Goal: Transaction & Acquisition: Purchase product/service

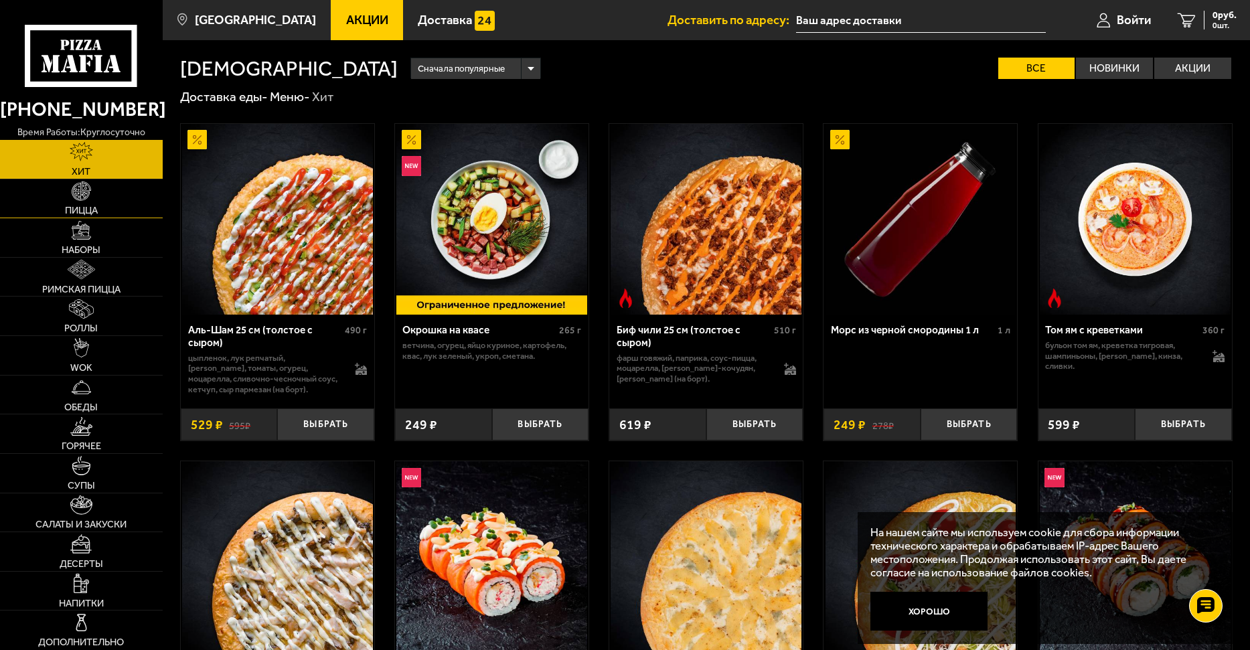
click at [84, 206] on span "Пицца" at bounding box center [81, 211] width 33 height 10
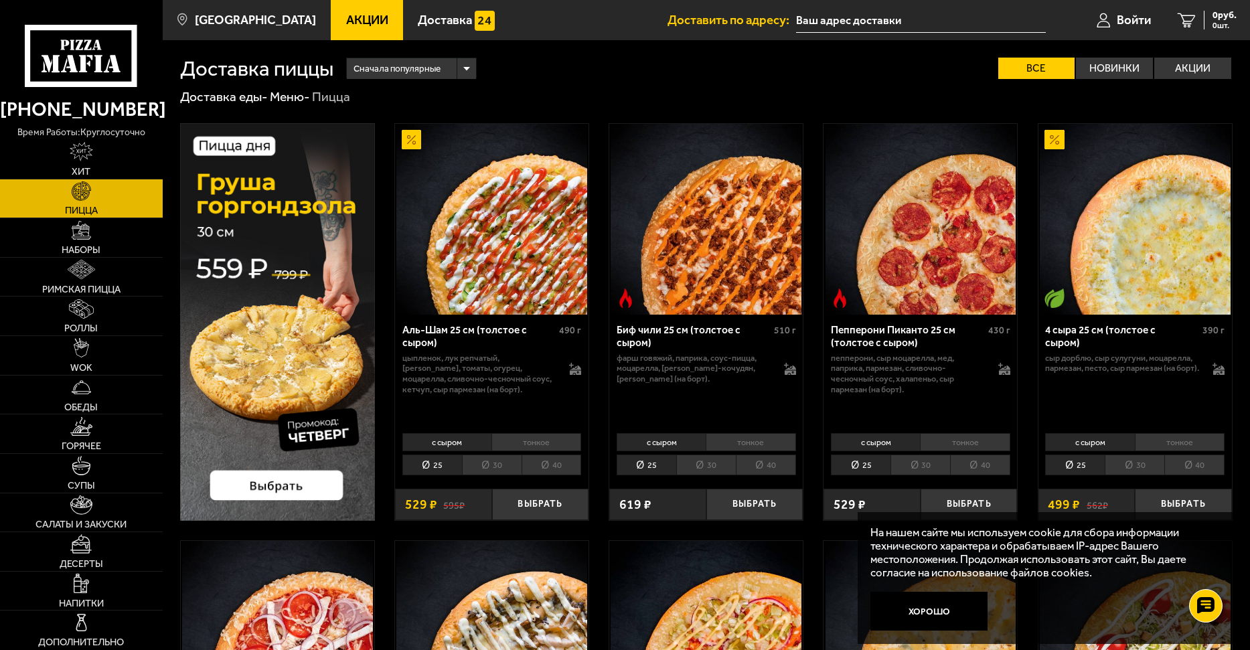
click at [287, 489] on img at bounding box center [277, 322] width 195 height 398
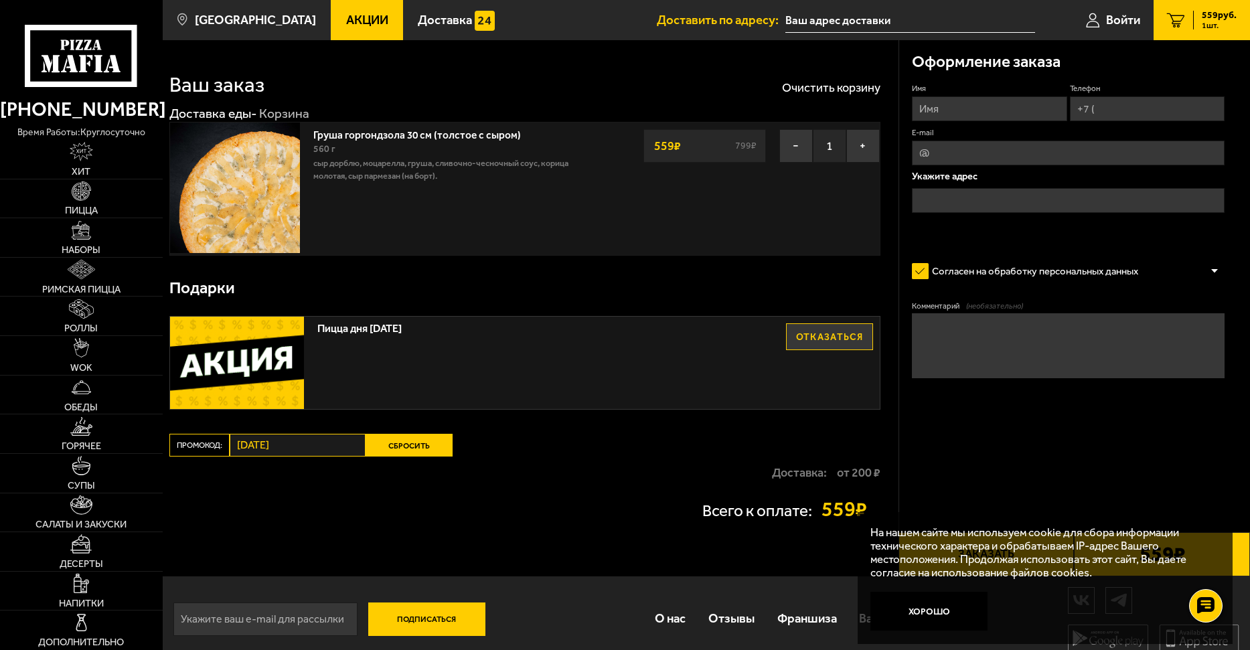
click at [269, 184] on img at bounding box center [235, 188] width 130 height 130
click at [92, 200] on link "Пицца" at bounding box center [81, 198] width 163 height 39
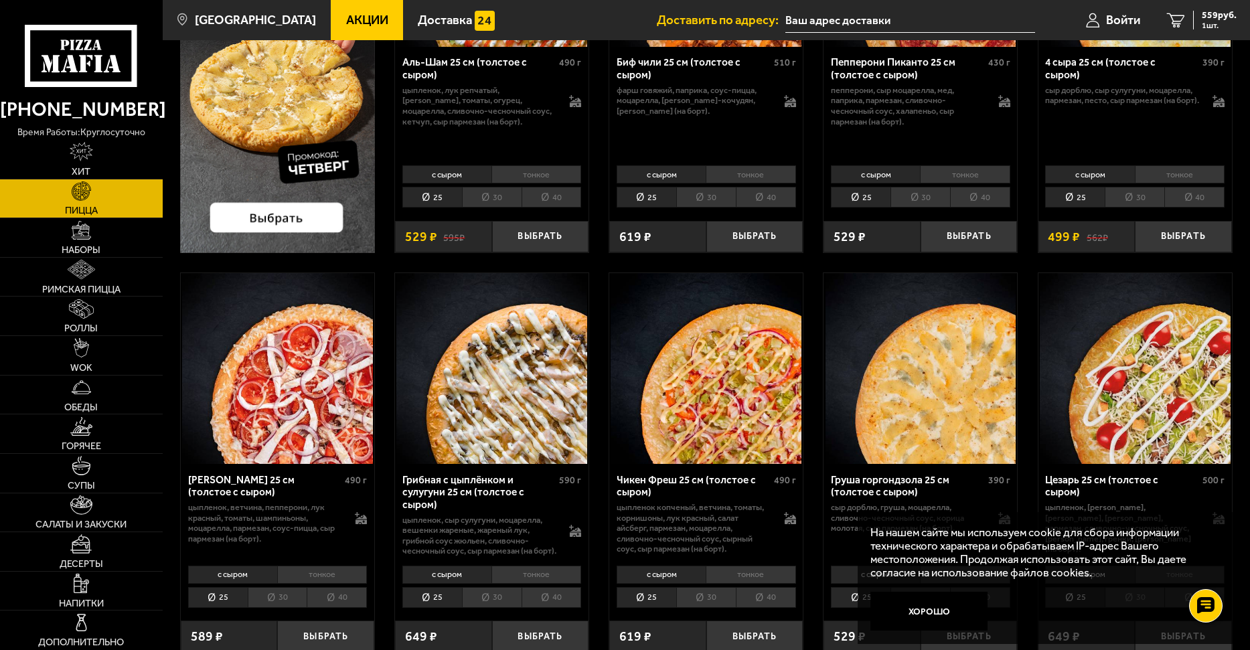
scroll to position [335, 0]
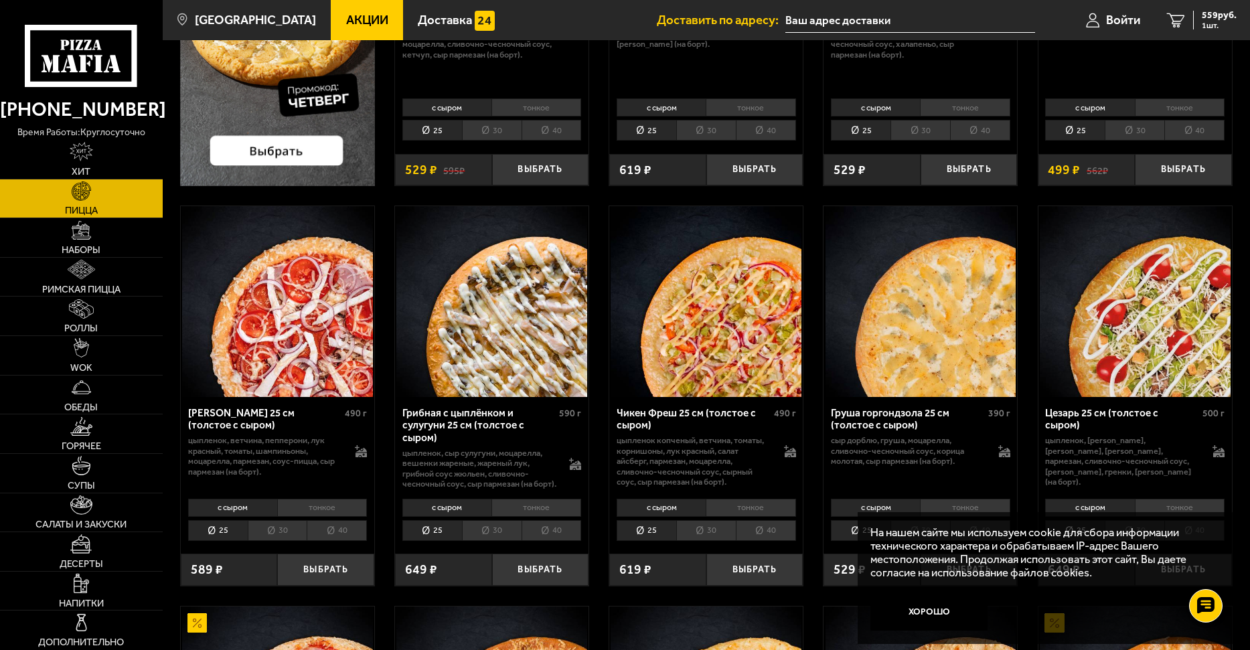
click at [534, 516] on li "тонкое" at bounding box center [536, 508] width 90 height 19
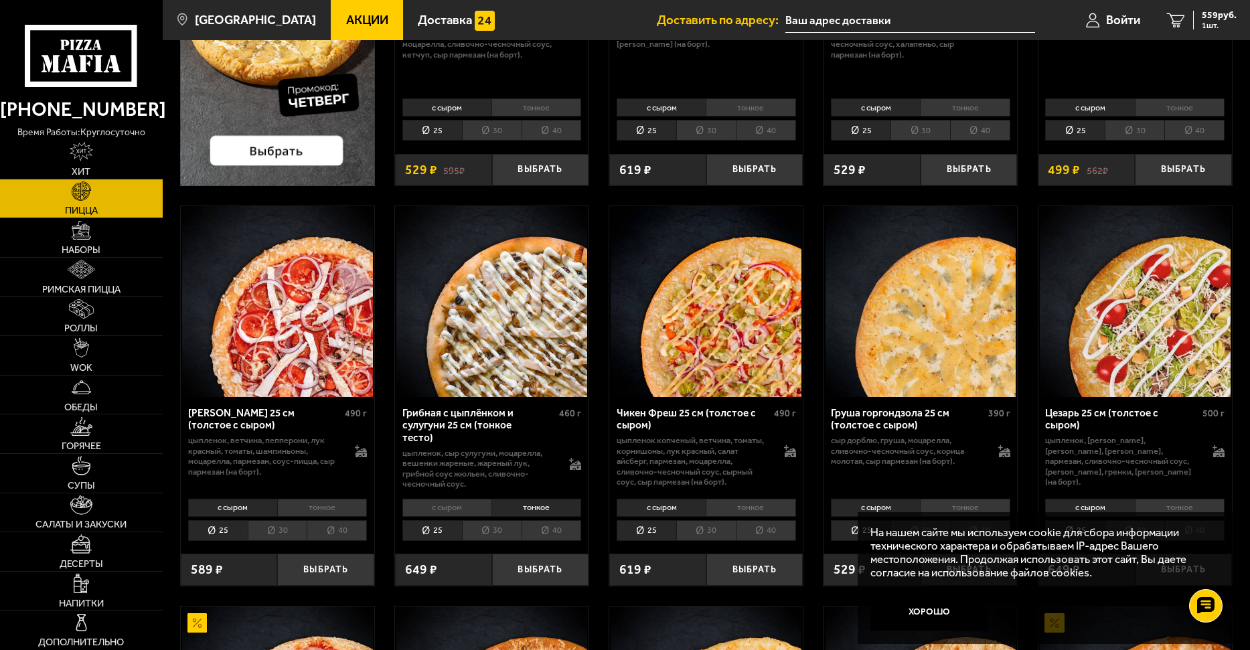
click at [966, 507] on li "тонкое" at bounding box center [965, 508] width 90 height 19
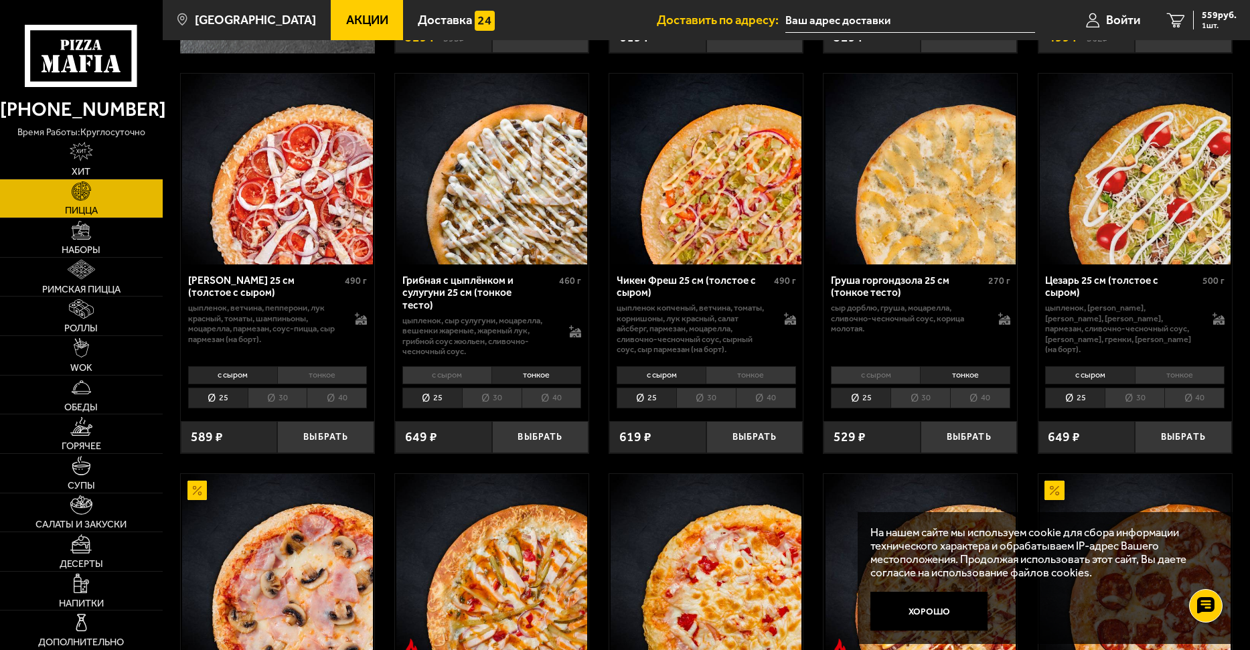
scroll to position [469, 0]
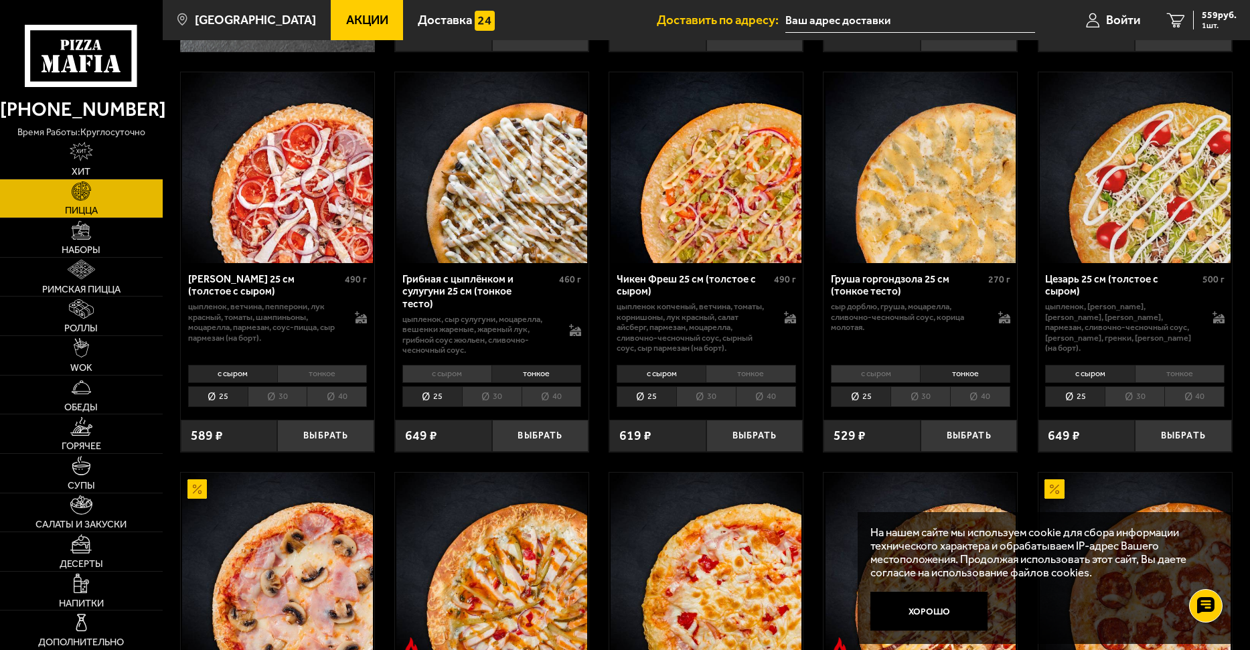
click at [1182, 376] on li "тонкое" at bounding box center [1180, 374] width 90 height 19
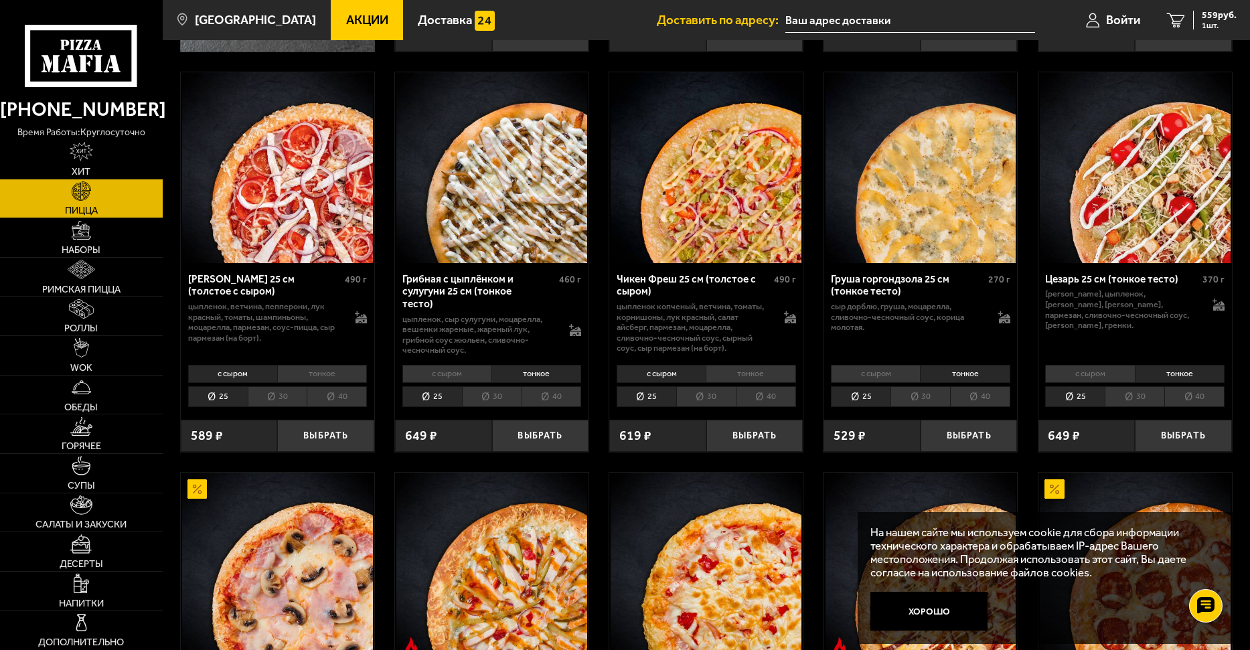
click at [1144, 396] on li "30" at bounding box center [1135, 396] width 60 height 21
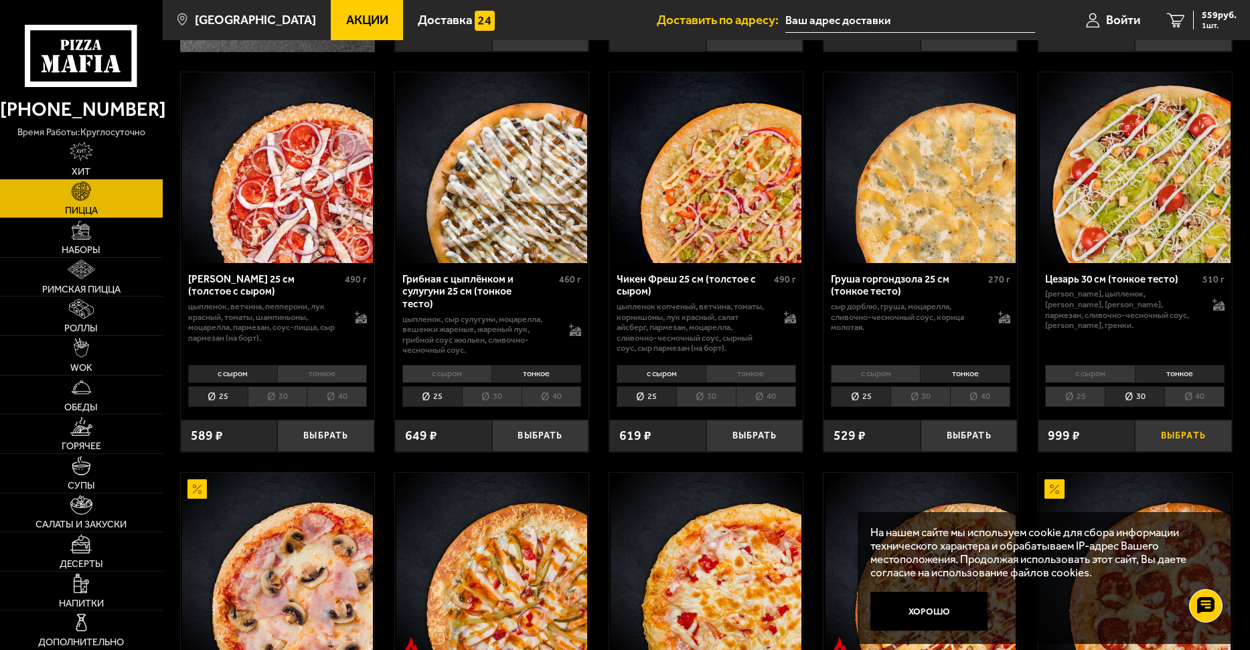
click at [1185, 432] on button "Выбрать" at bounding box center [1183, 436] width 97 height 32
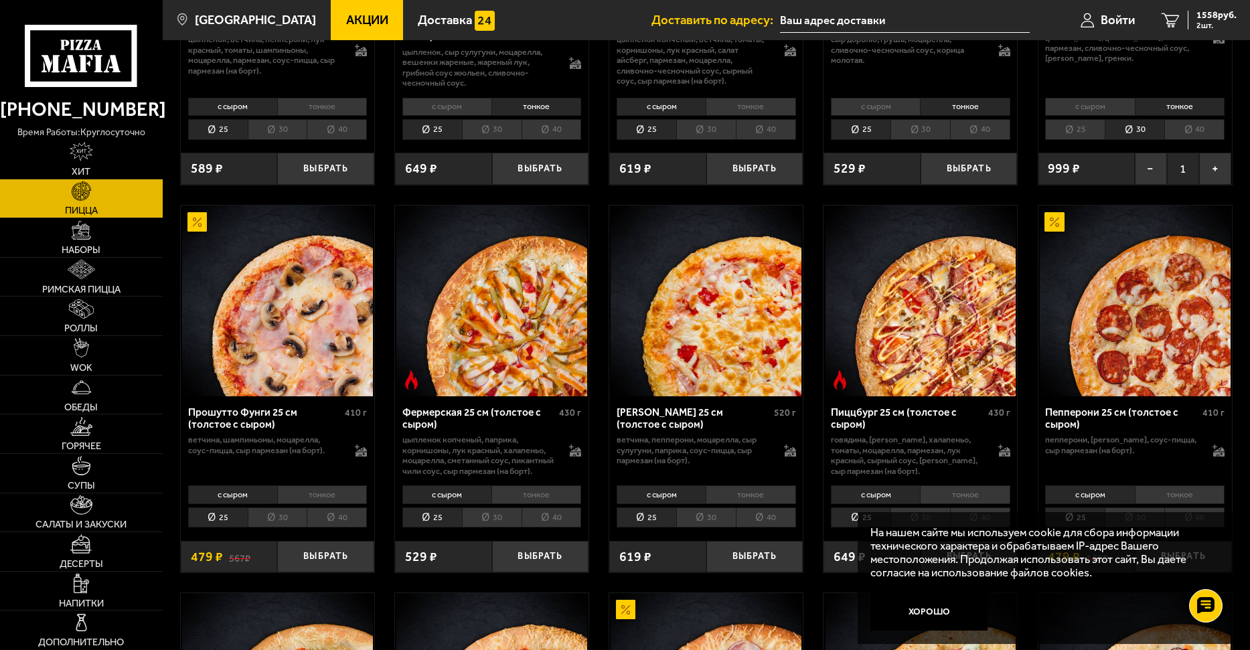
scroll to position [736, 0]
